Goal: Task Accomplishment & Management: Use online tool/utility

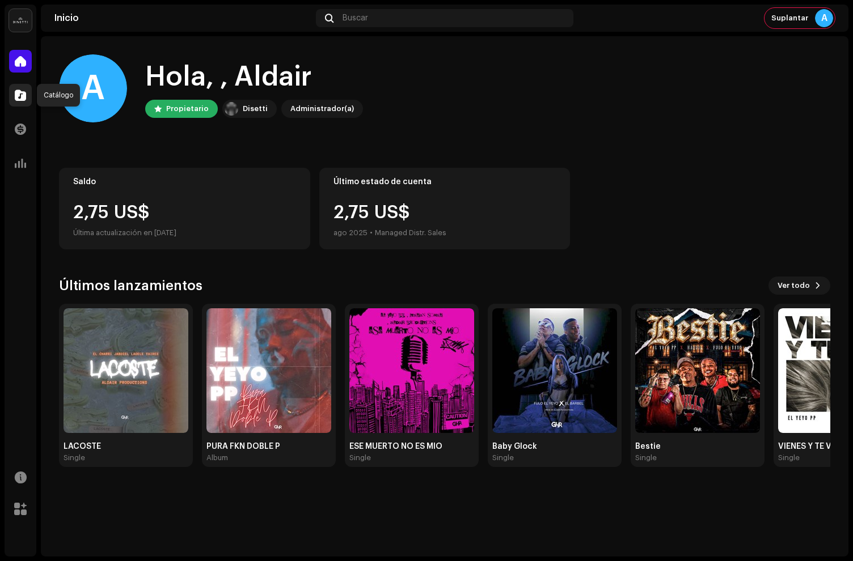
click at [26, 96] on span at bounding box center [20, 95] width 11 height 9
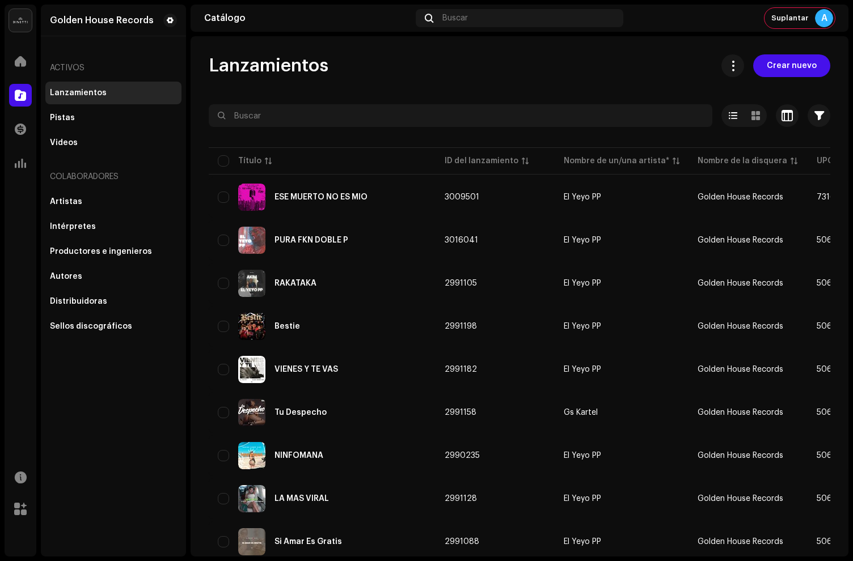
click at [30, 71] on div "Inicio" at bounding box center [21, 61] width 32 height 32
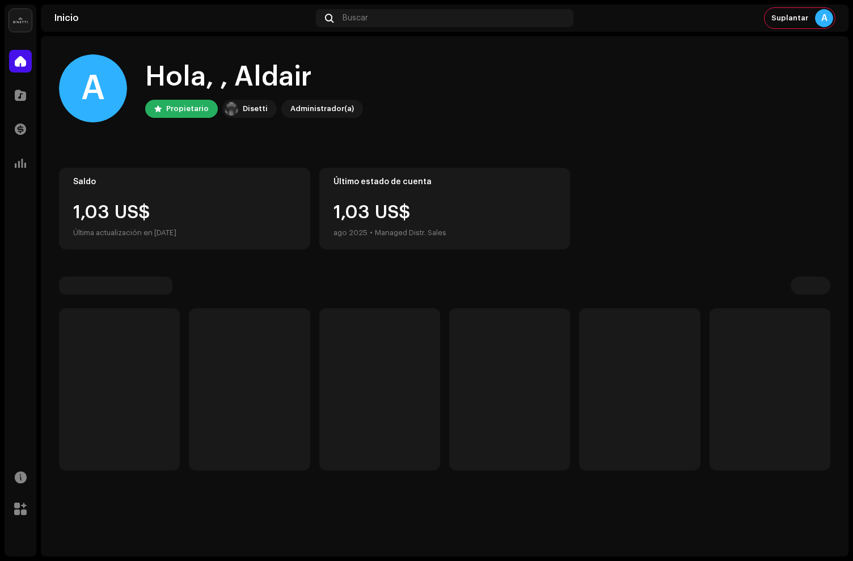
click at [3, 57] on div "Golden House Records Inicio Catálogo Transacciones Estadísticas Recursos [PERSO…" at bounding box center [426, 280] width 853 height 561
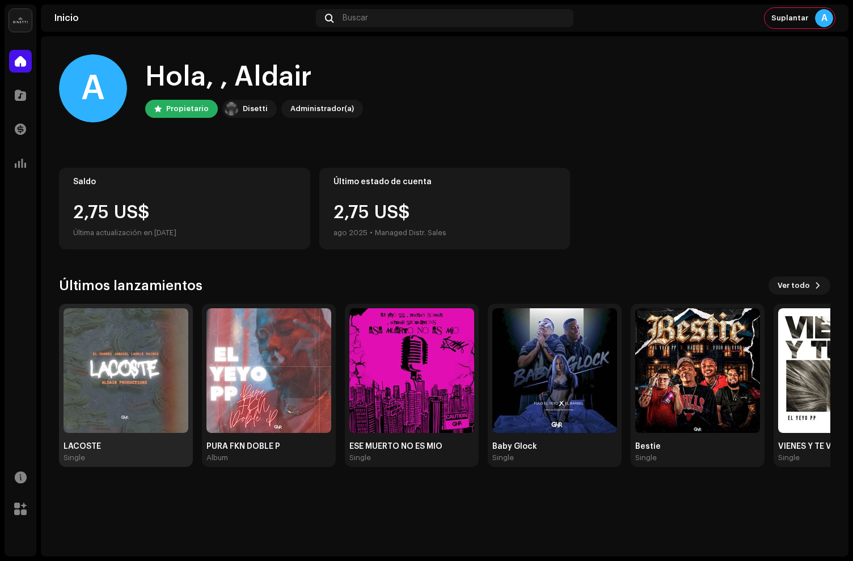
click at [147, 363] on img at bounding box center [125, 370] width 125 height 125
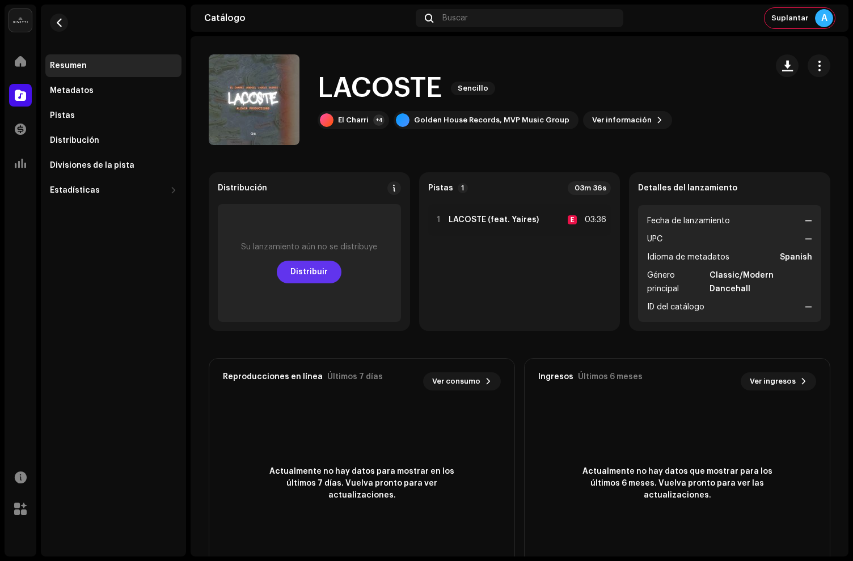
click at [311, 268] on span "Distribuir" at bounding box center [308, 272] width 37 height 23
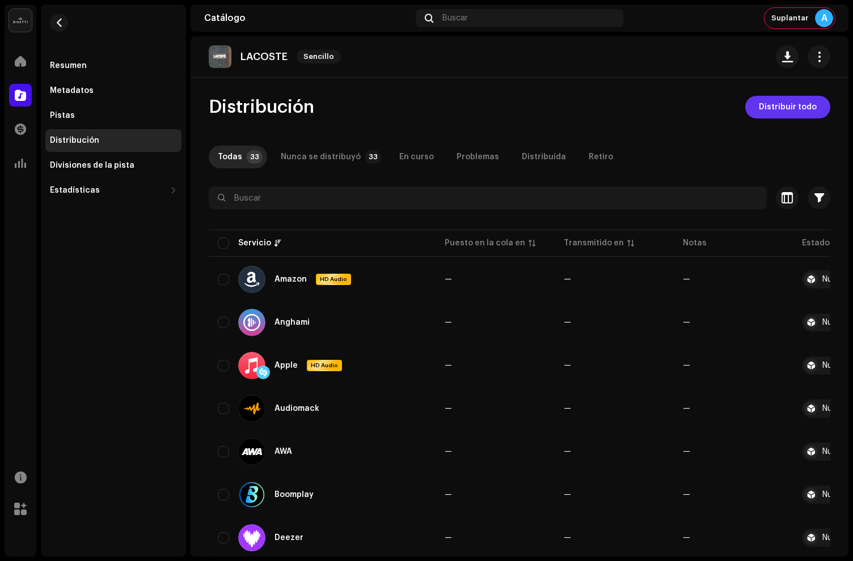
click at [765, 106] on span "Distribuir todo" at bounding box center [787, 107] width 58 height 23
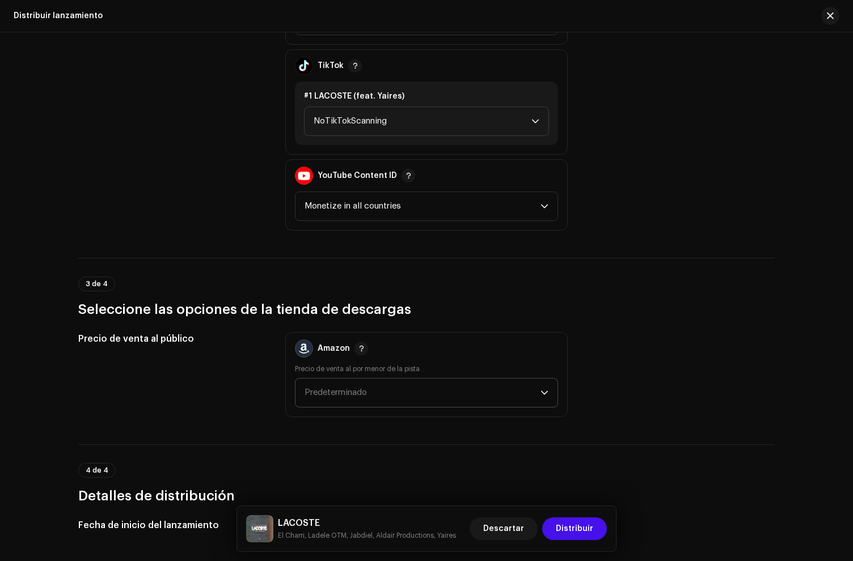
scroll to position [1742, 0]
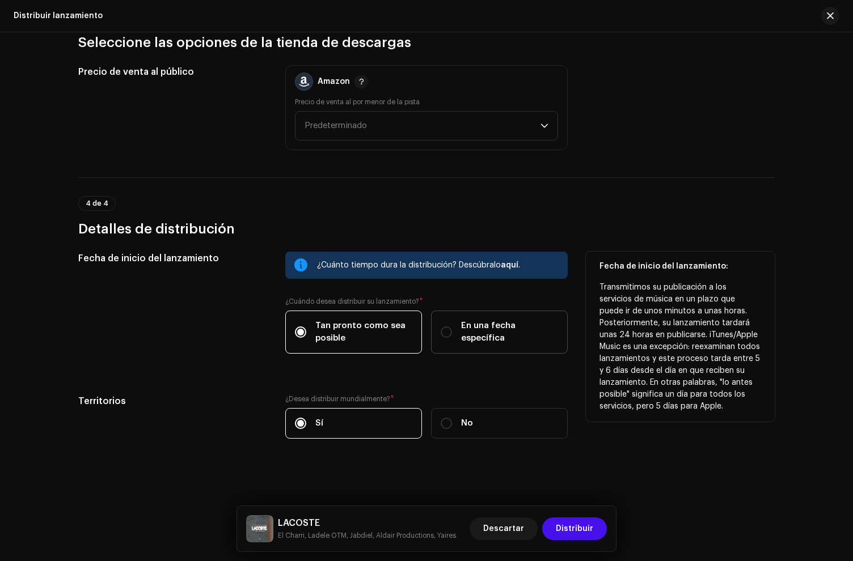
click at [451, 342] on label "En una fecha específica" at bounding box center [499, 332] width 137 height 43
click at [451, 338] on input "En una fecha específica" at bounding box center [445, 331] width 11 height 11
radio input "true"
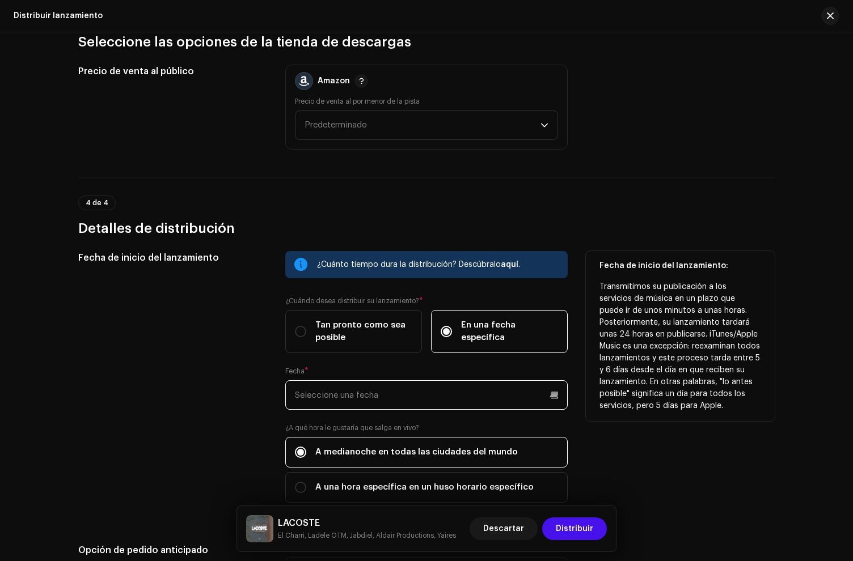
click at [330, 395] on input "text" at bounding box center [426, 394] width 282 height 29
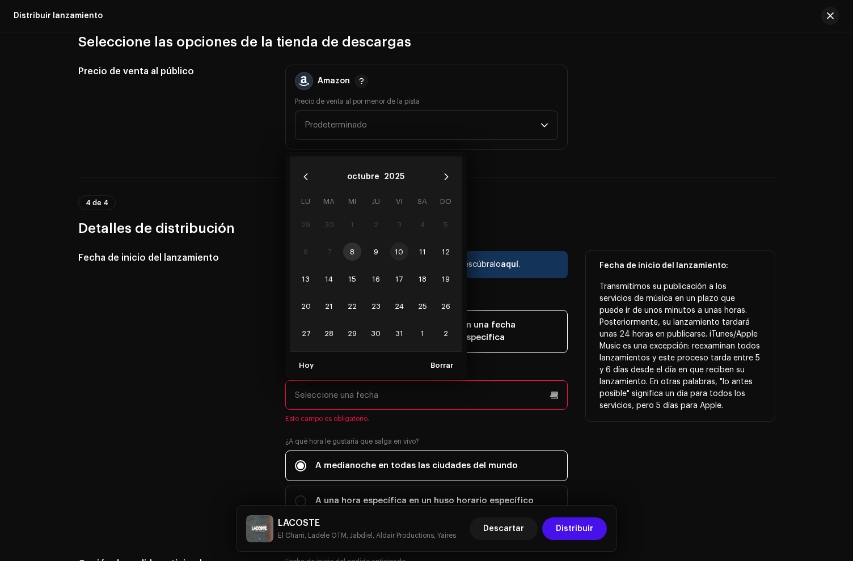
click at [393, 249] on span "10" at bounding box center [399, 252] width 18 height 18
type input "[DATE]"
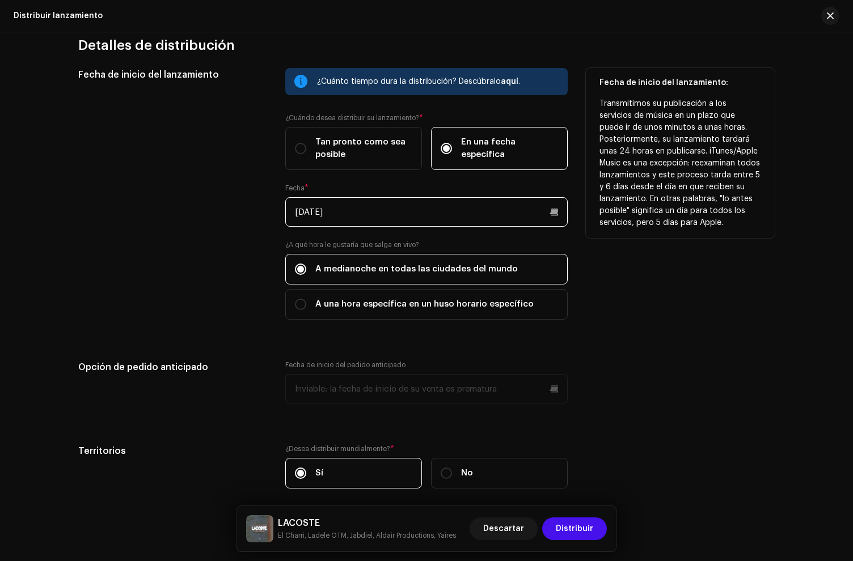
scroll to position [1977, 0]
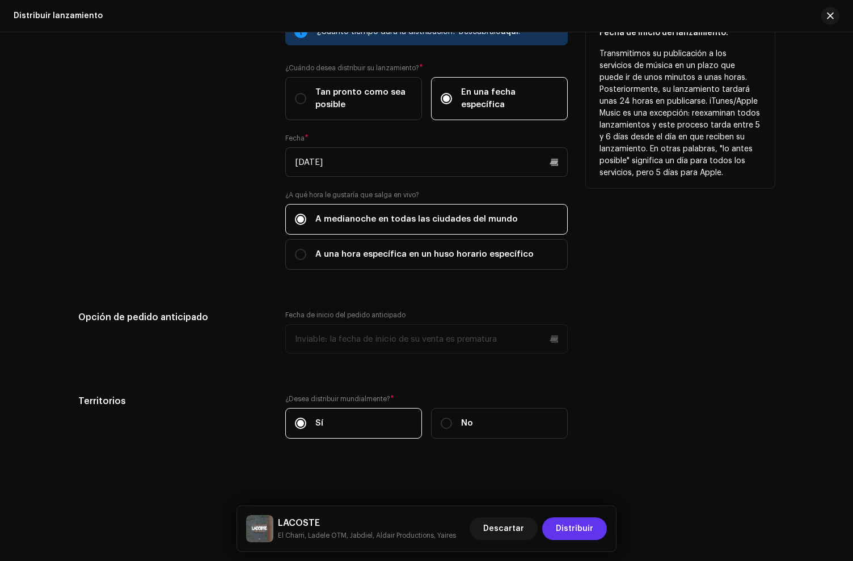
click at [575, 538] on span "Distribuir" at bounding box center [574, 529] width 37 height 23
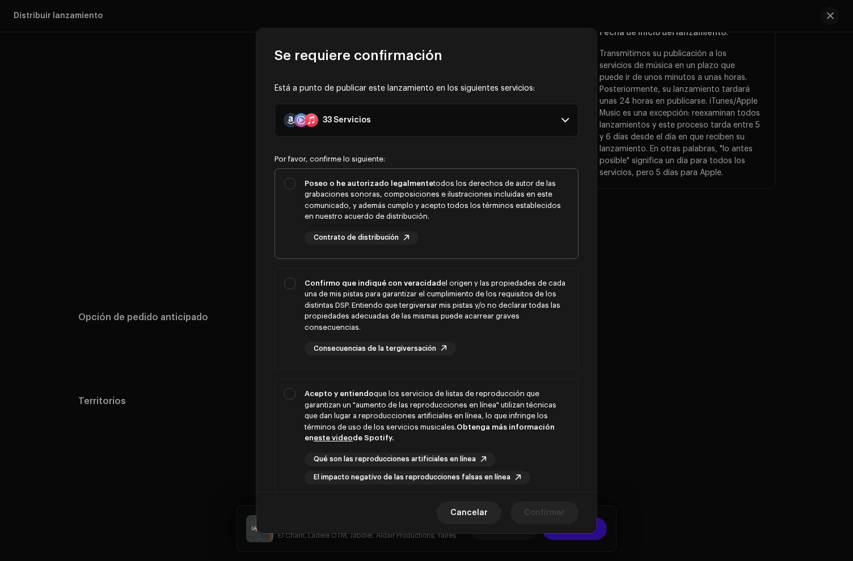
click at [460, 222] on div "Poseo o he autorizado legalmente todos los derechos de autor de las grabaciones…" at bounding box center [436, 200] width 264 height 44
checkbox input "true"
drag, startPoint x: 473, startPoint y: 330, endPoint x: 507, endPoint y: 438, distance: 113.5
click at [474, 334] on div "Confirmo que indiqué con veracidad el origen y las propiedades de cada una de m…" at bounding box center [436, 317] width 264 height 78
checkbox input "true"
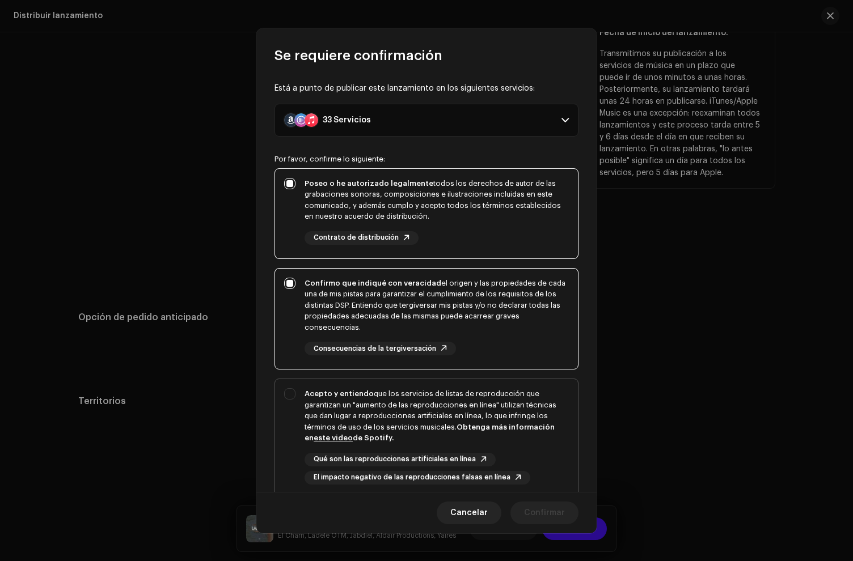
drag, startPoint x: 507, startPoint y: 439, endPoint x: 511, endPoint y: 431, distance: 8.9
click at [508, 439] on div "Acepto y entiendo que los servicios de listas de reproducción que garantizan un…" at bounding box center [436, 416] width 264 height 56
checkbox input "true"
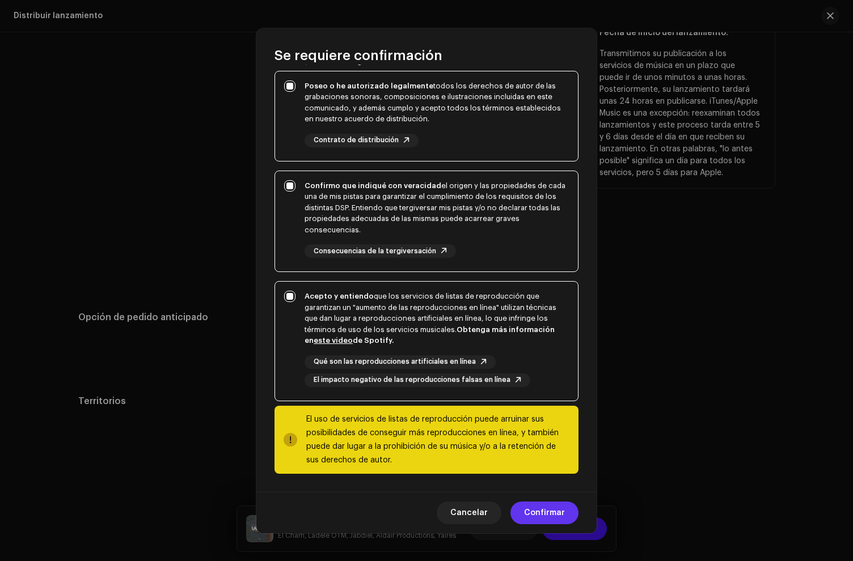
click at [548, 518] on span "Confirmar" at bounding box center [544, 513] width 41 height 23
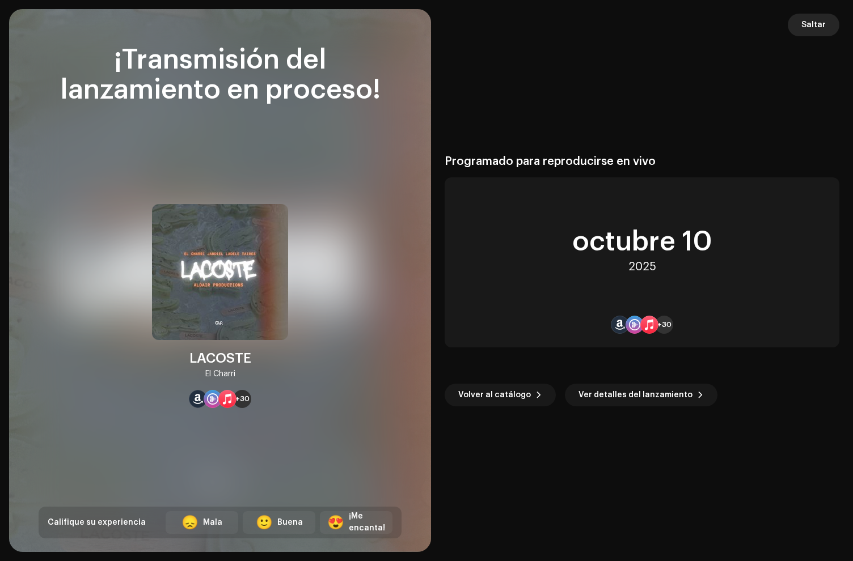
click at [808, 27] on span "Saltar" at bounding box center [813, 25] width 24 height 23
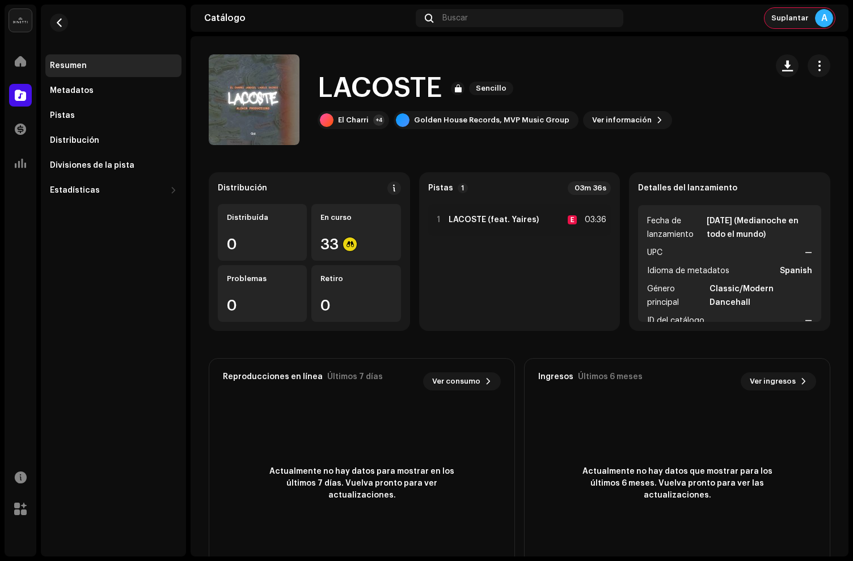
click at [781, 16] on span "Suplantar" at bounding box center [789, 18] width 37 height 9
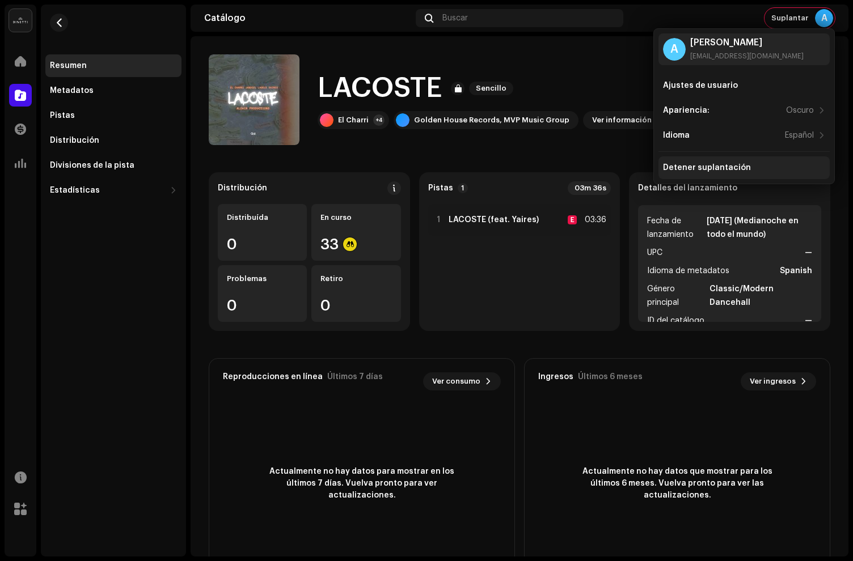
click at [709, 164] on div "Detener suplantación" at bounding box center [707, 167] width 88 height 9
